Goal: Task Accomplishment & Management: Use online tool/utility

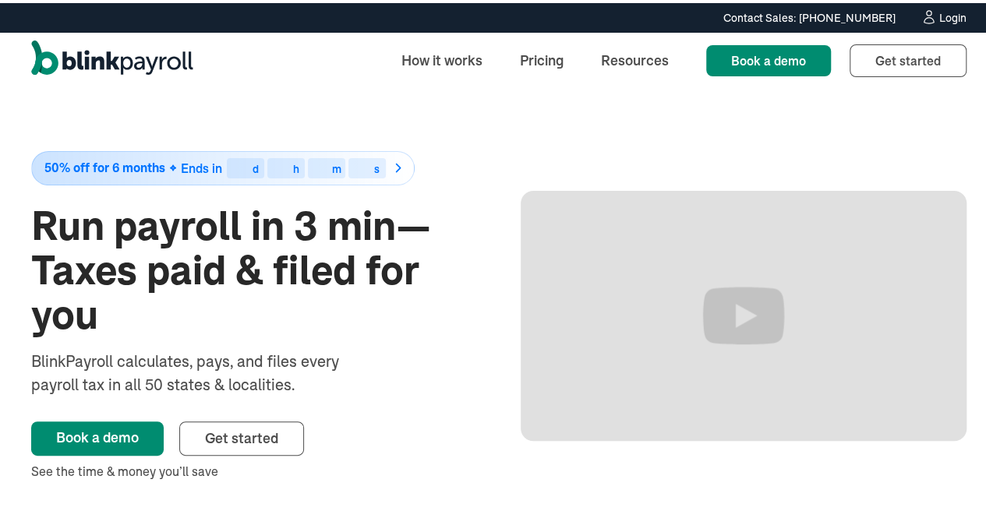
drag, startPoint x: 0, startPoint y: 0, endPoint x: 938, endPoint y: 9, distance: 938.0
click at [940, 9] on div "Login" at bounding box center [953, 14] width 27 height 11
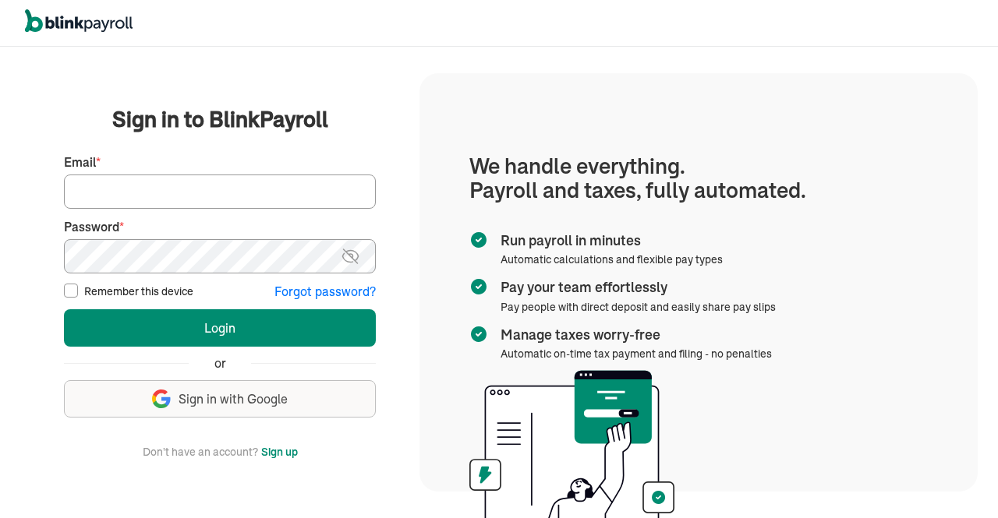
click at [176, 196] on input "Email *" at bounding box center [220, 192] width 312 height 34
type input "hr@vertonsolutions.com"
click at [352, 253] on img at bounding box center [350, 256] width 19 height 19
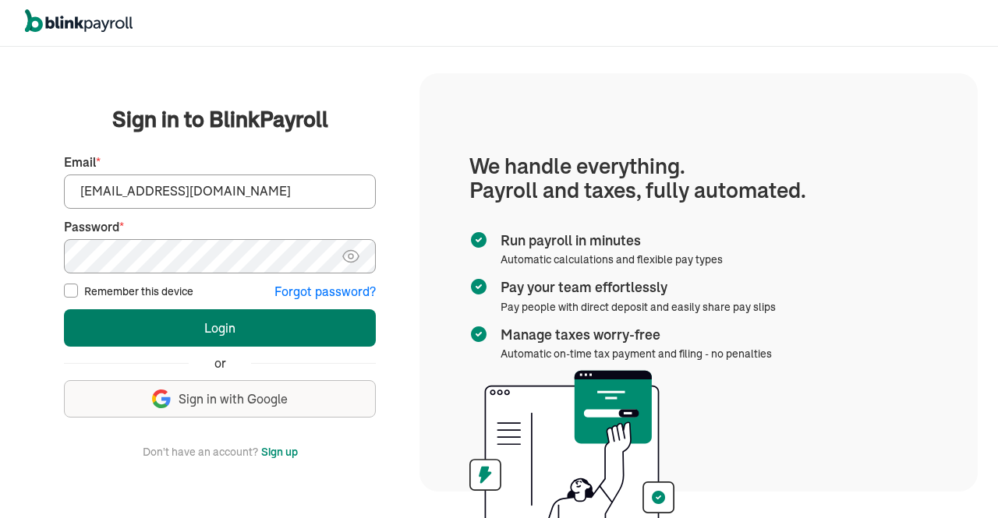
click at [282, 323] on button "Login" at bounding box center [220, 328] width 312 height 37
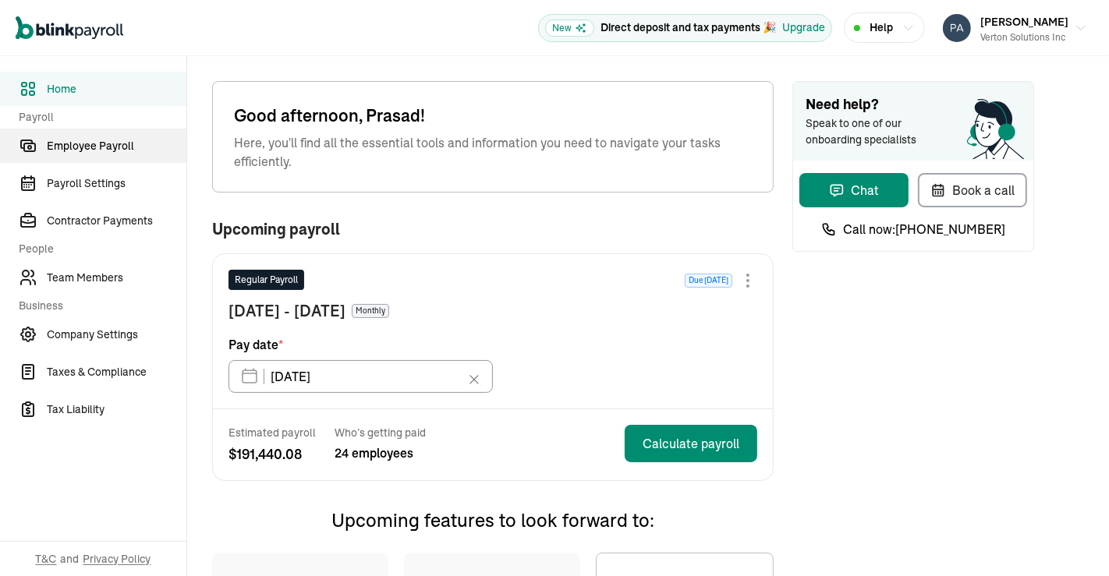
click at [111, 159] on link "Employee Payroll" at bounding box center [93, 146] width 186 height 34
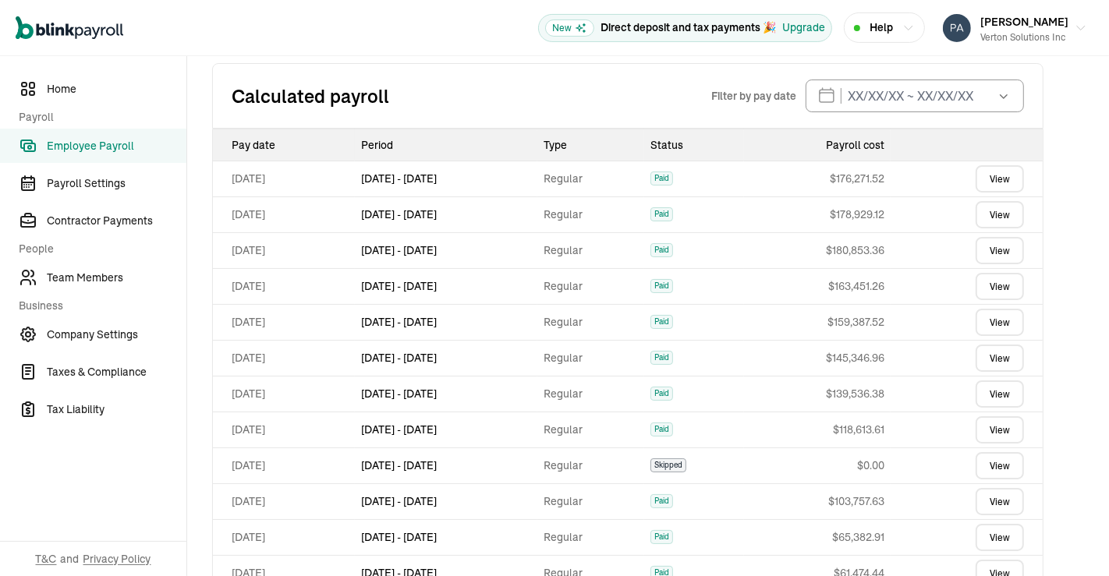
scroll to position [468, 0]
